Goal: Task Accomplishment & Management: Manage account settings

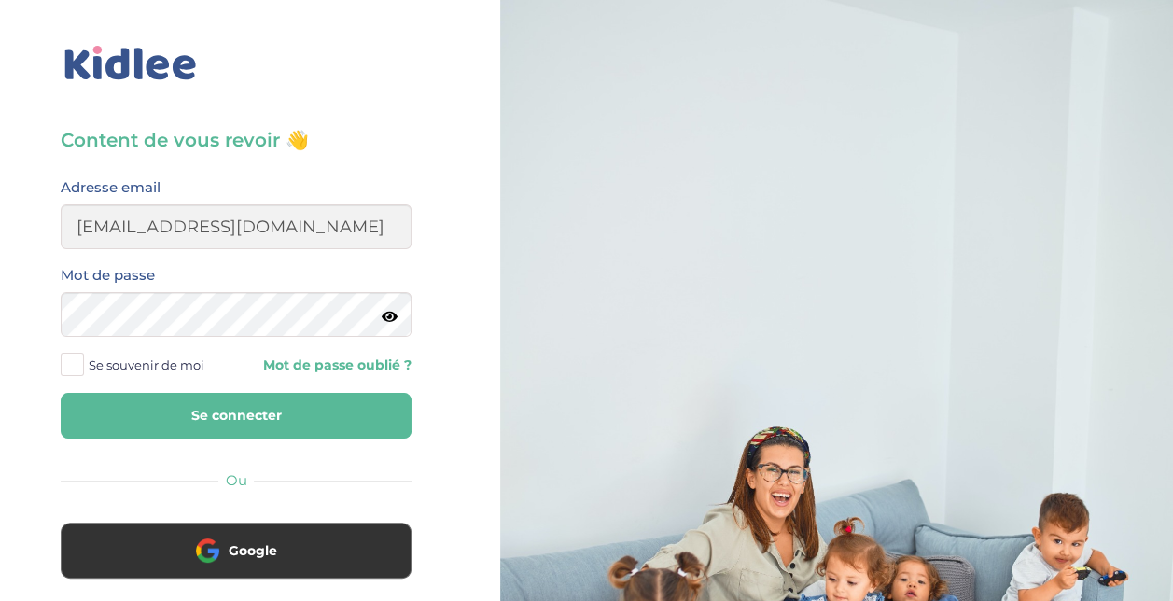
type input "[EMAIL_ADDRESS][DOMAIN_NAME]"
click at [61, 393] on button "Se connecter" at bounding box center [236, 416] width 351 height 46
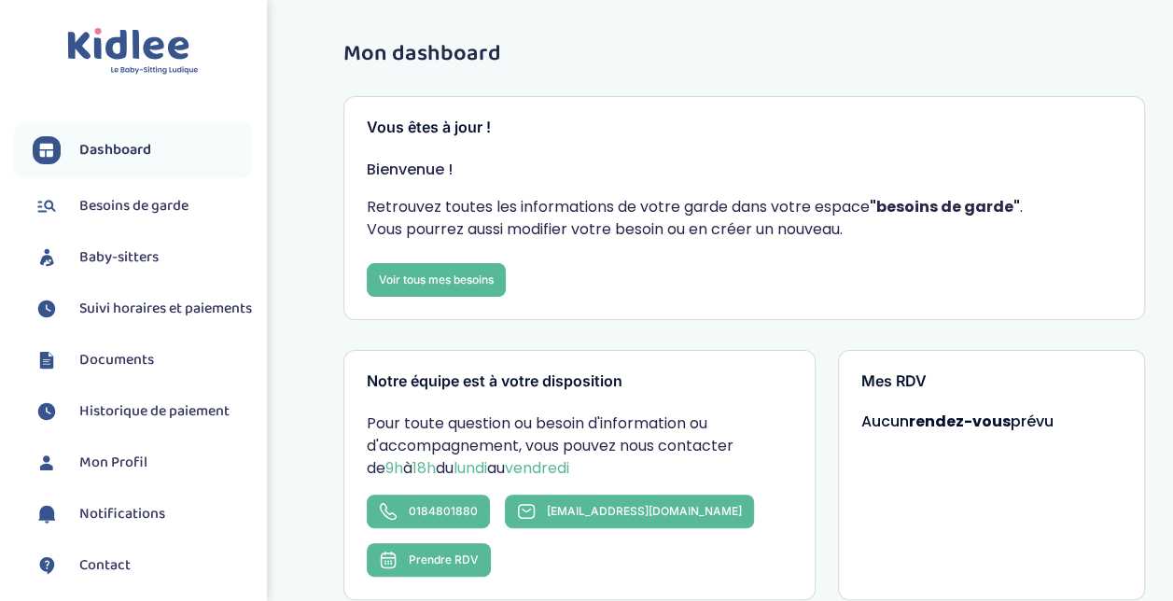
click at [125, 299] on span "Suivi horaires et paiements" at bounding box center [165, 309] width 173 height 22
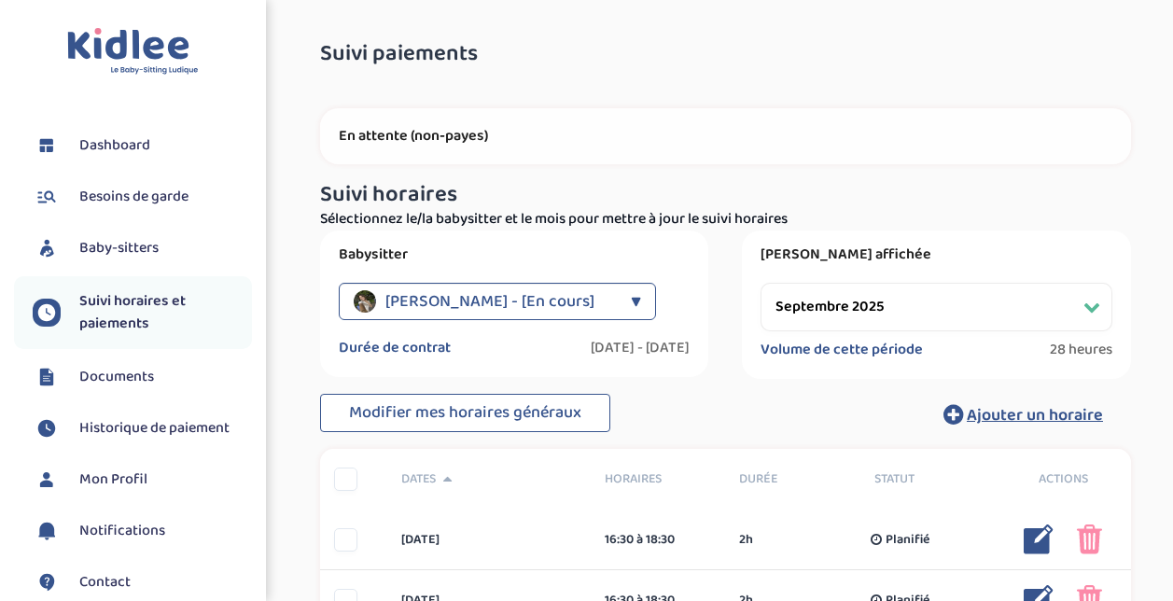
select select "septembre 2025"
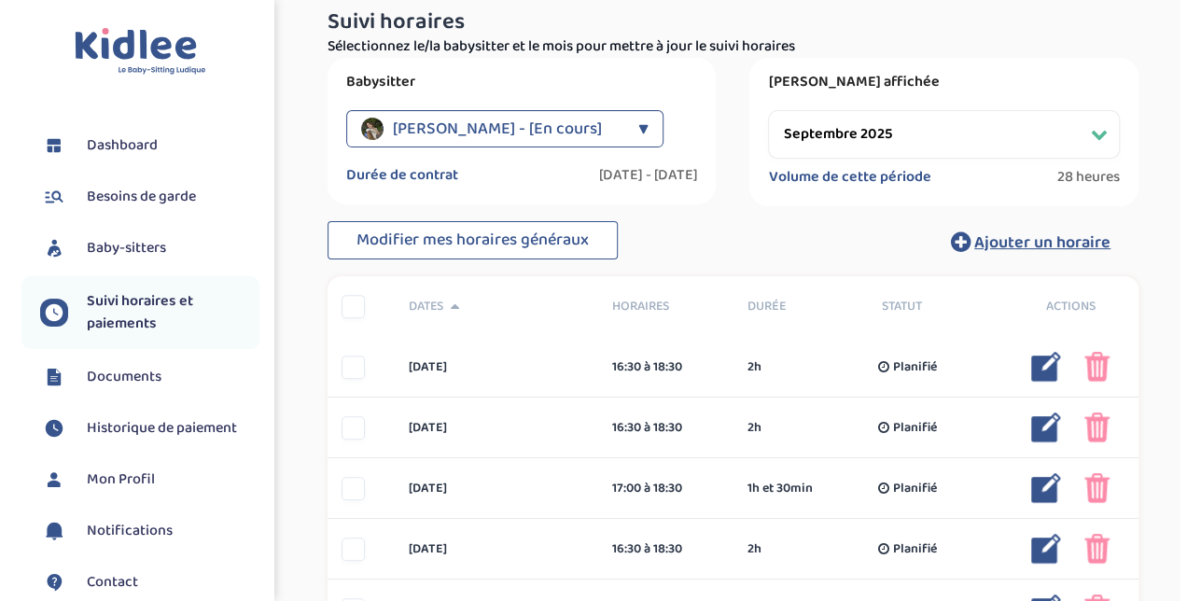
scroll to position [202, 0]
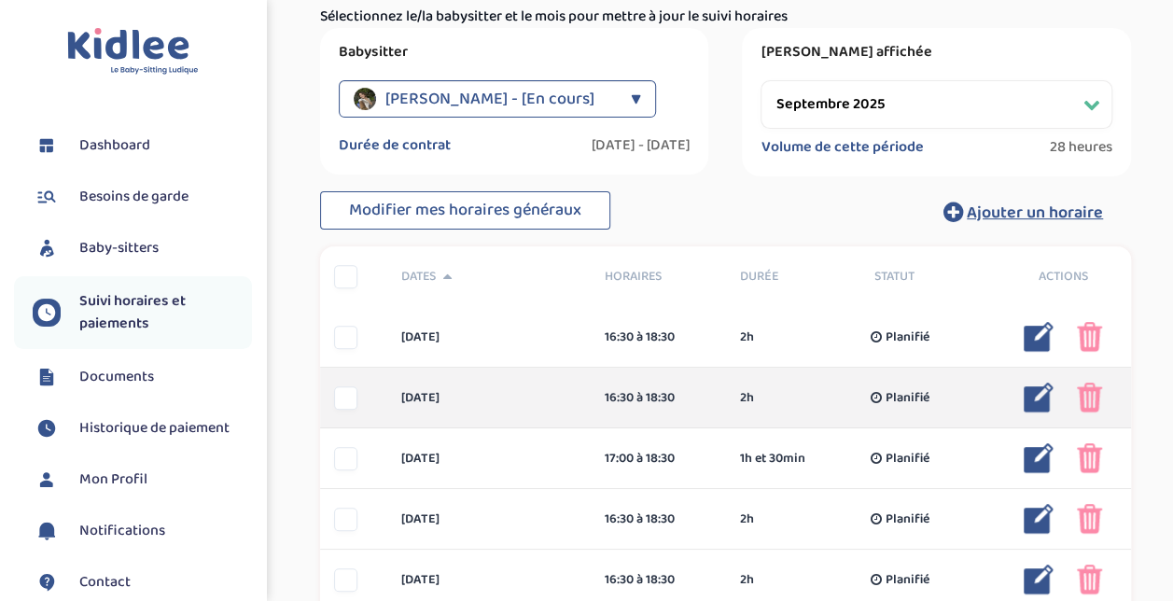
click at [1043, 398] on img at bounding box center [1038, 397] width 30 height 30
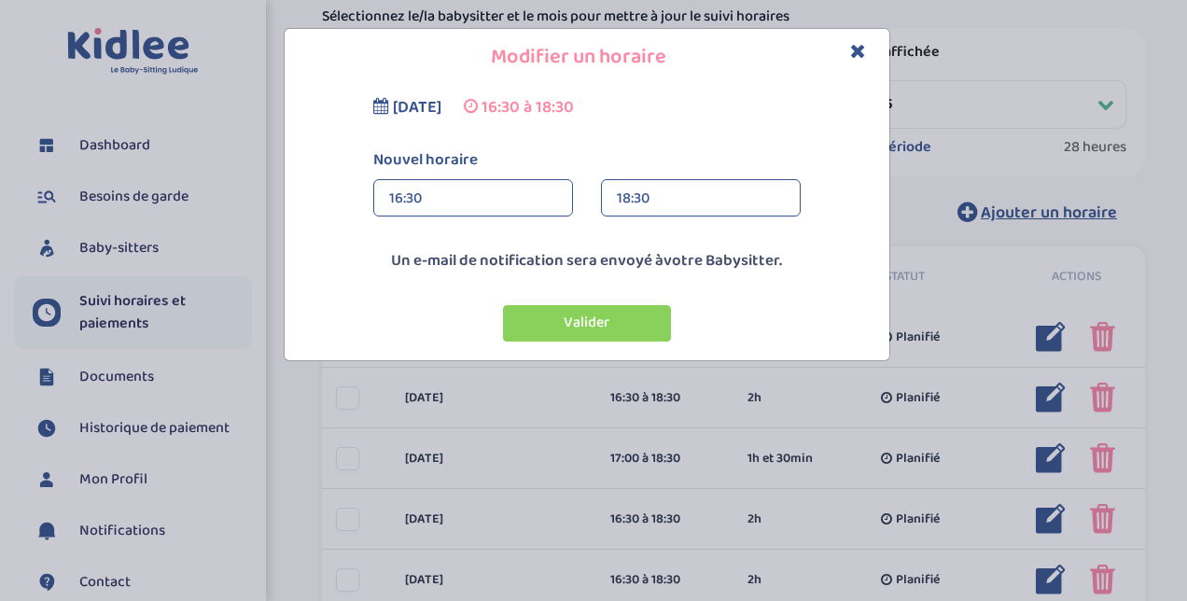
click at [649, 206] on div "18:30" at bounding box center [701, 198] width 168 height 37
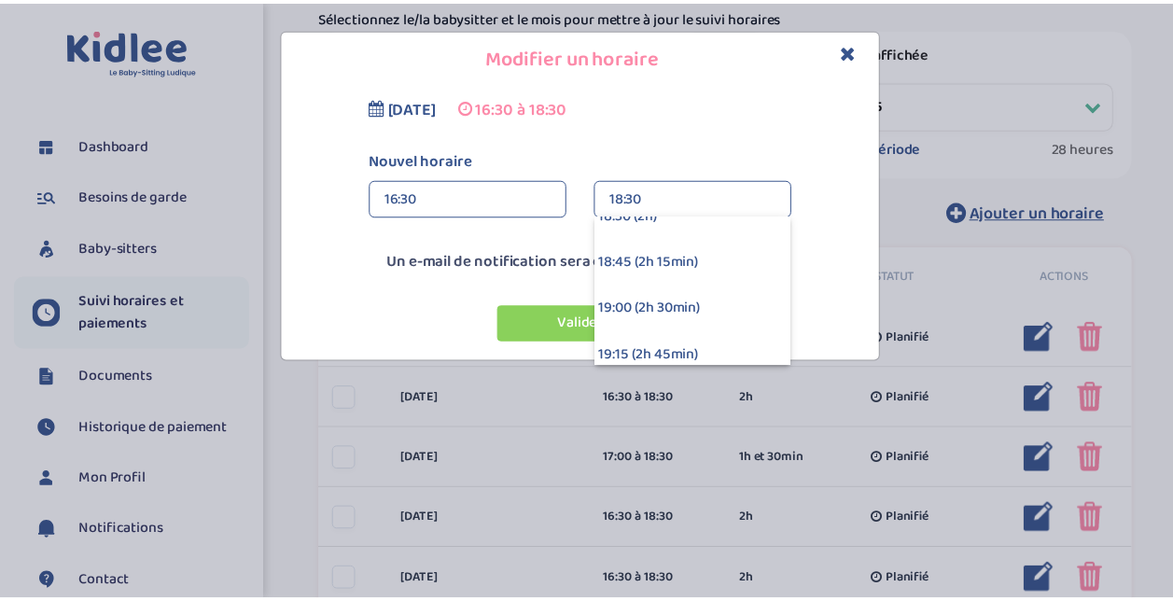
scroll to position [392, 0]
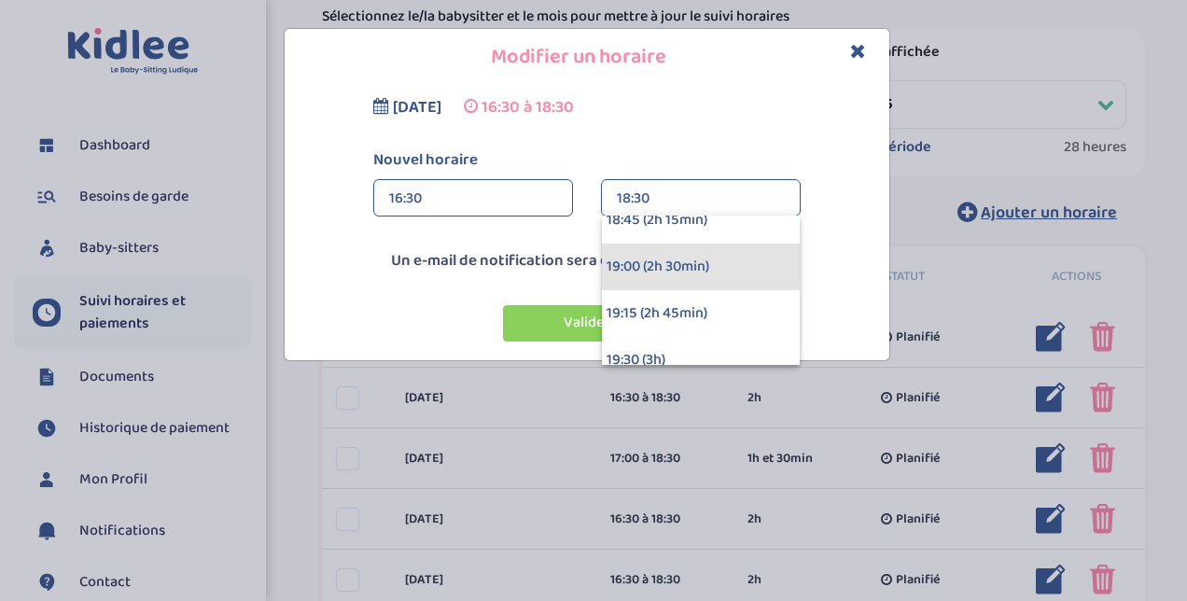
click at [694, 263] on div "19:00 (2h 30min)" at bounding box center [701, 266] width 198 height 47
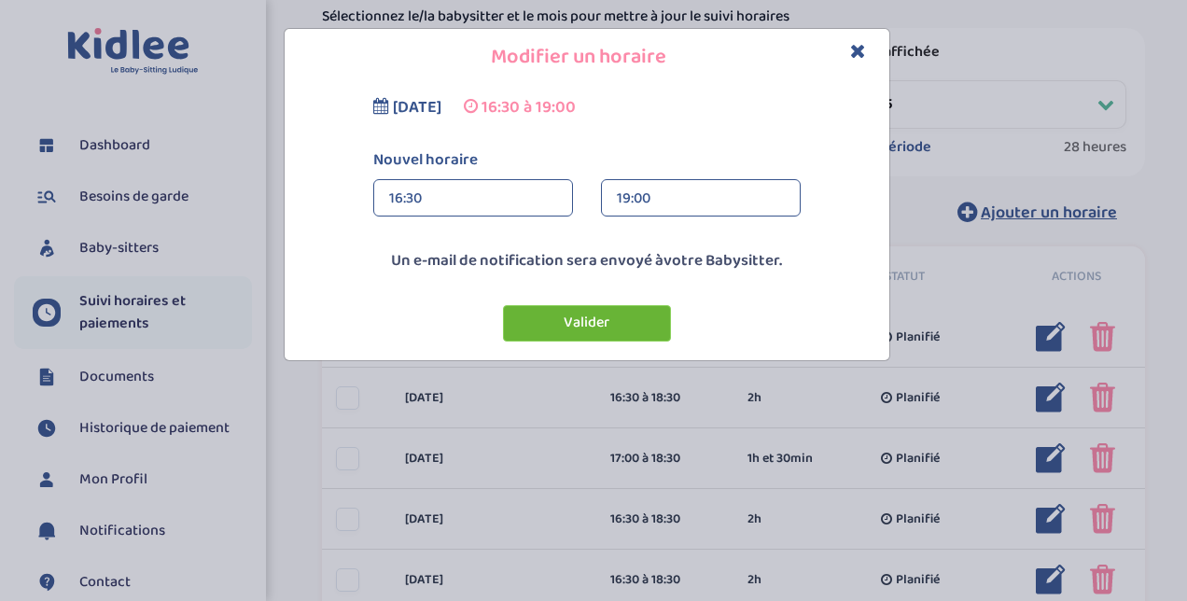
click at [586, 324] on button "Valider" at bounding box center [587, 323] width 168 height 36
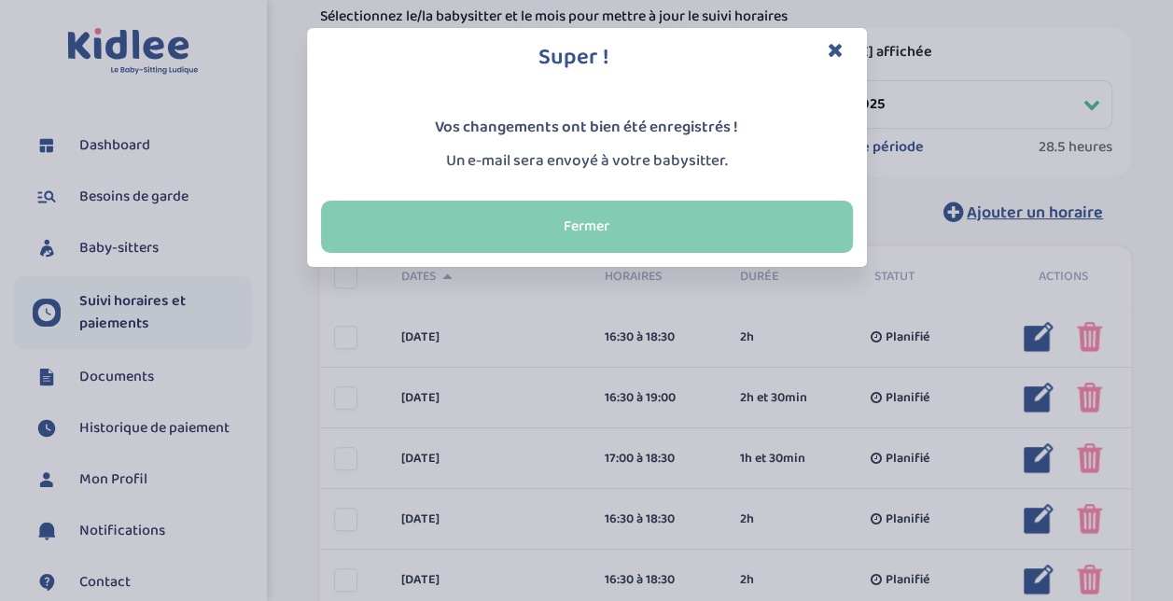
click at [563, 237] on button "Fermer" at bounding box center [587, 227] width 532 height 52
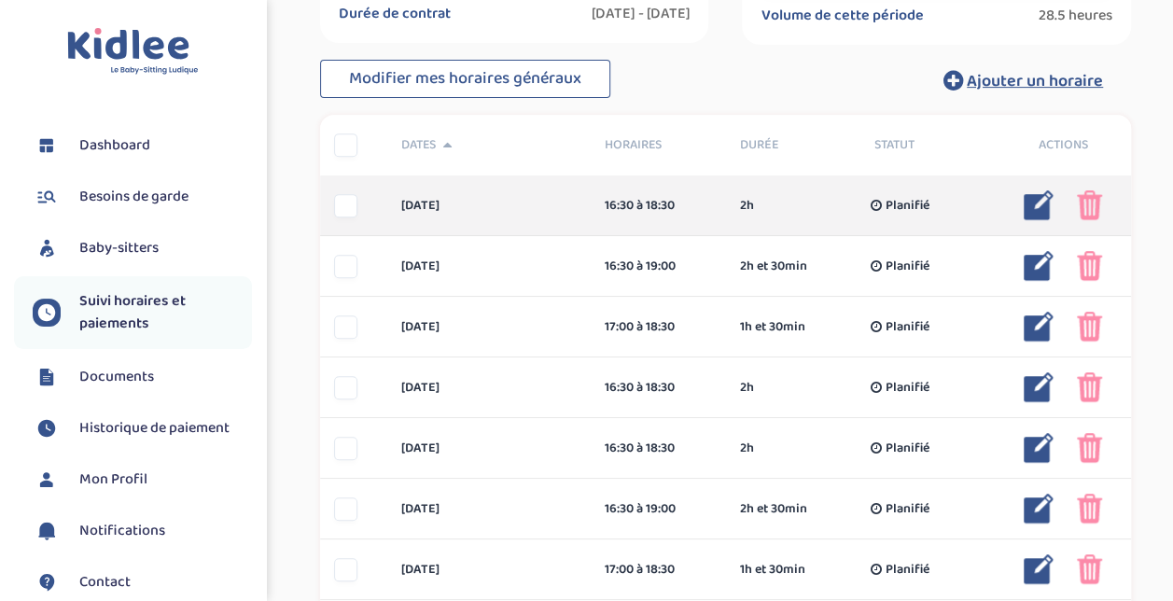
scroll to position [337, 0]
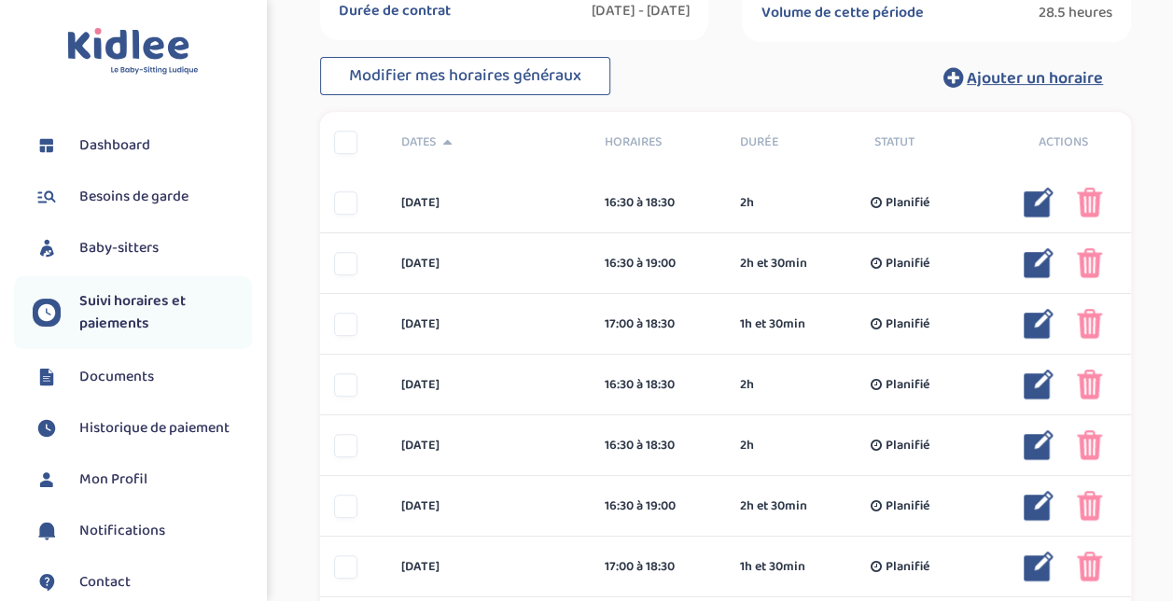
click at [349, 199] on div at bounding box center [345, 202] width 23 height 23
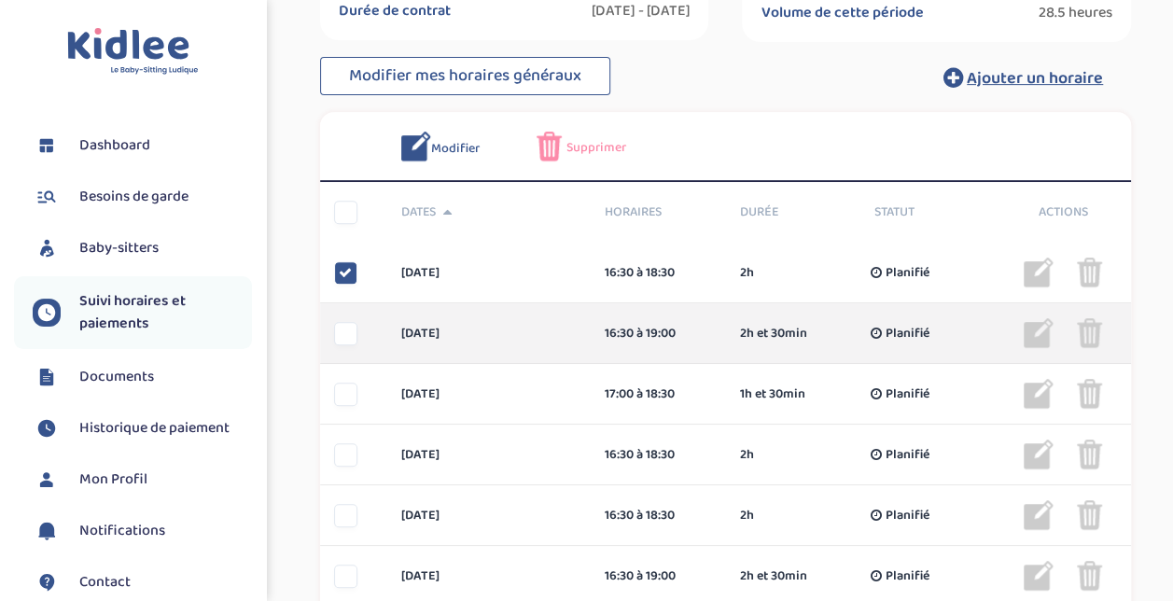
click at [355, 328] on div at bounding box center [345, 333] width 23 height 23
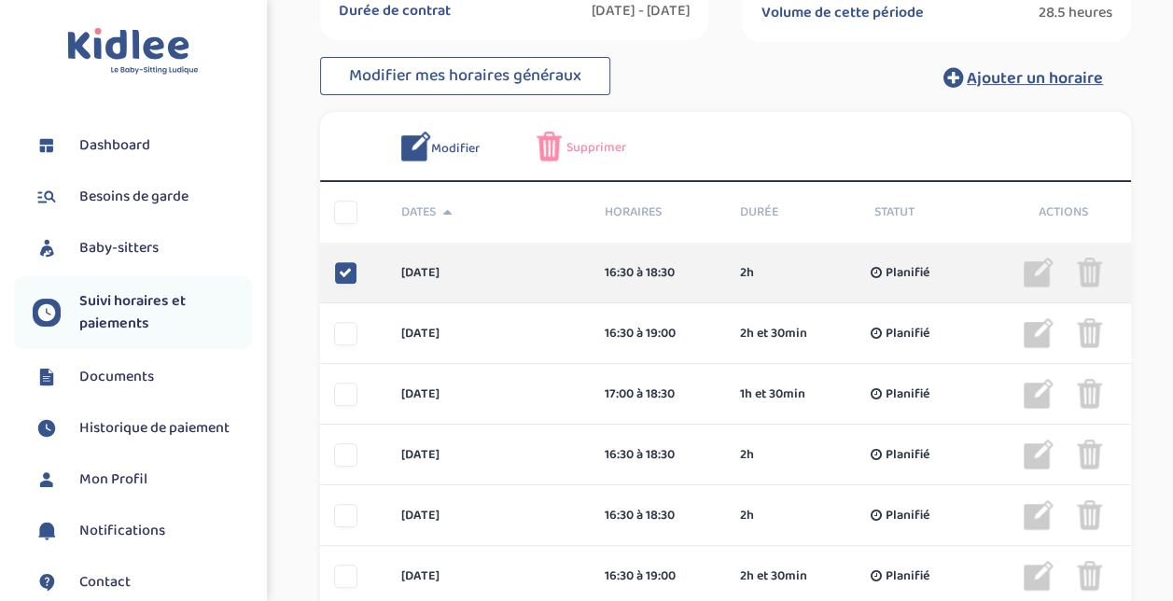
click at [343, 273] on icon at bounding box center [345, 272] width 13 height 13
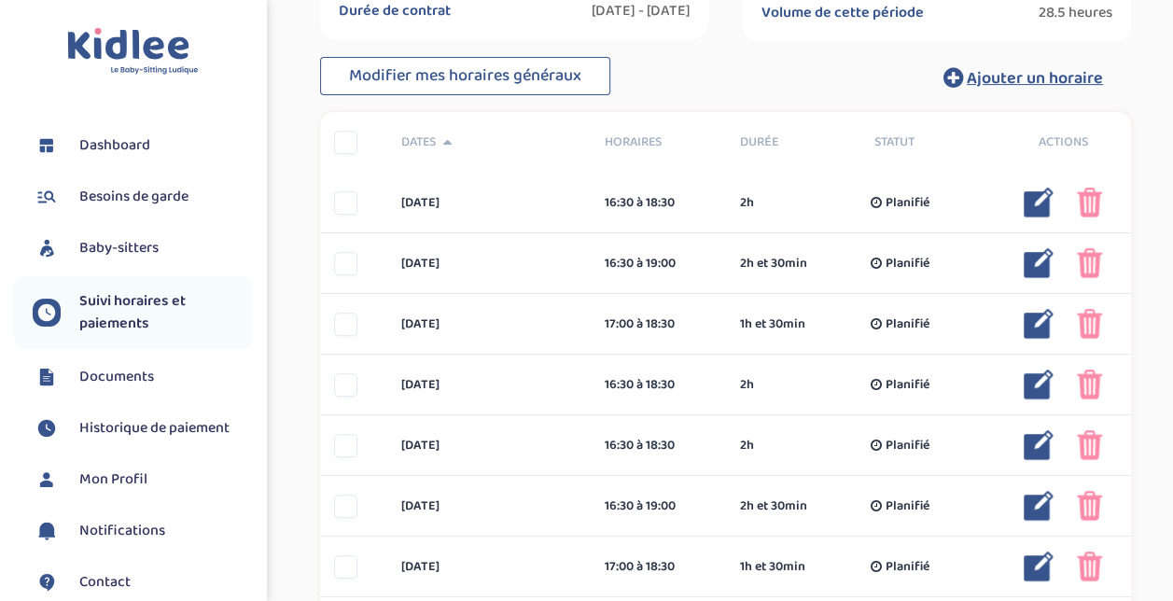
click at [836, 76] on div "Modifier mes horaires généraux Ajouter un horaire" at bounding box center [725, 77] width 811 height 41
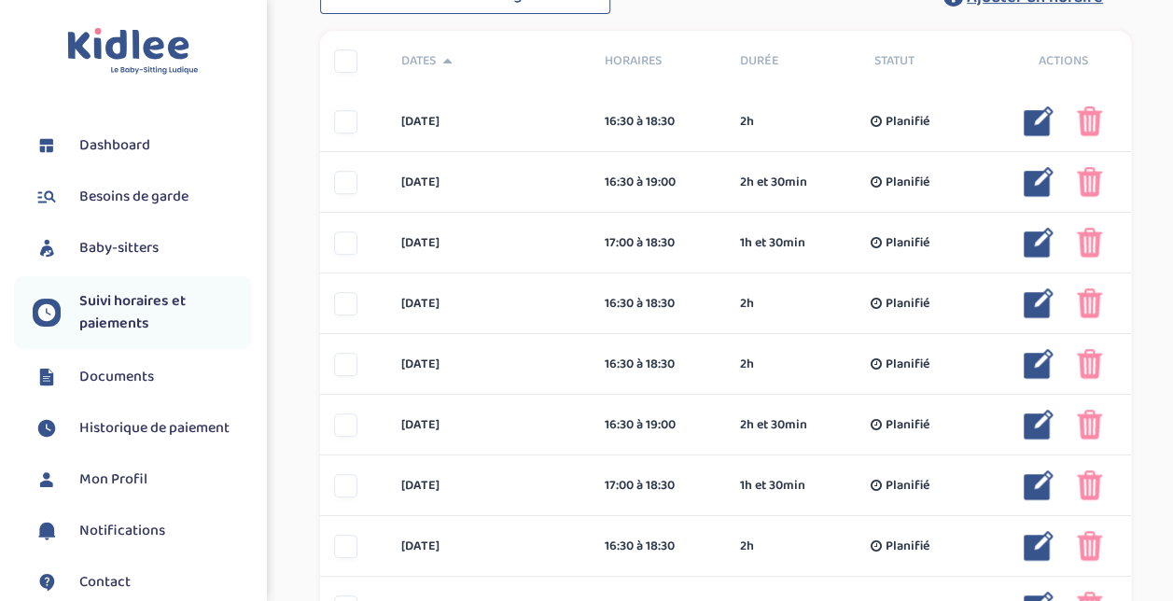
scroll to position [0, 0]
